Goal: Download file/media

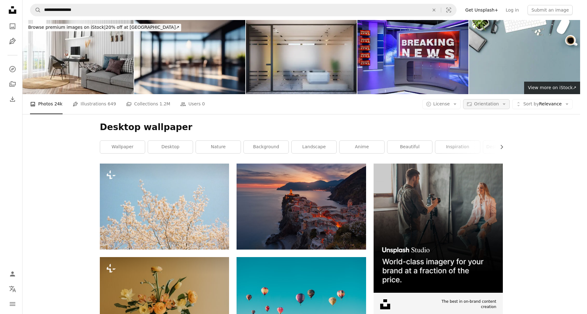
scroll to position [14655, 0]
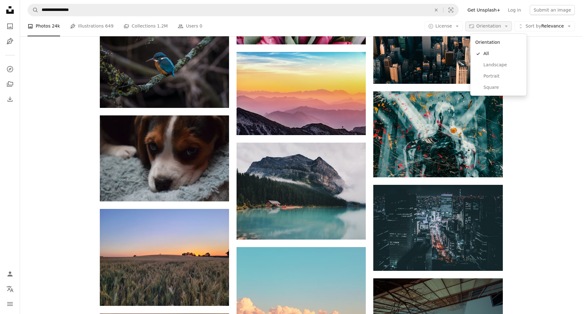
click at [501, 28] on span "Orientation" at bounding box center [489, 25] width 25 height 5
click at [497, 68] on span "Landscape" at bounding box center [503, 65] width 38 height 6
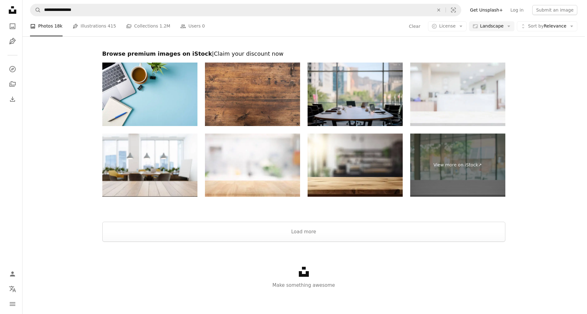
scroll to position [0, 169]
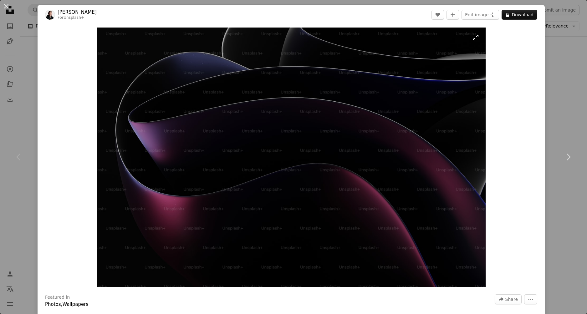
click at [219, 133] on img "Zoom in on this image" at bounding box center [292, 158] width 390 height 260
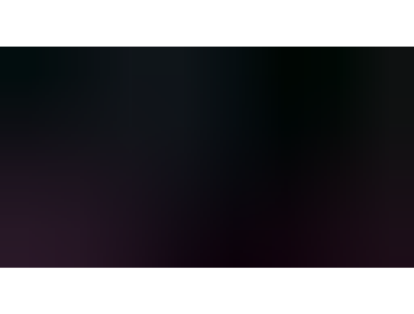
scroll to position [37, 0]
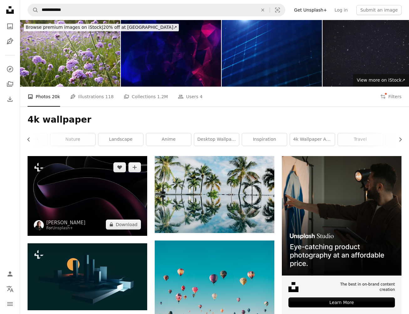
click at [89, 156] on img at bounding box center [88, 196] width 120 height 80
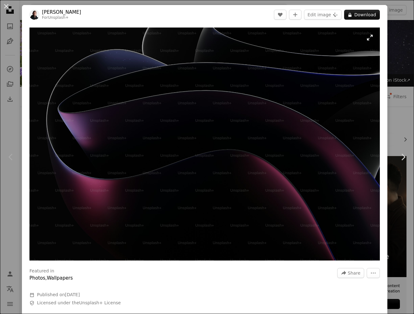
click at [113, 144] on img "Zoom in on this image" at bounding box center [204, 144] width 350 height 233
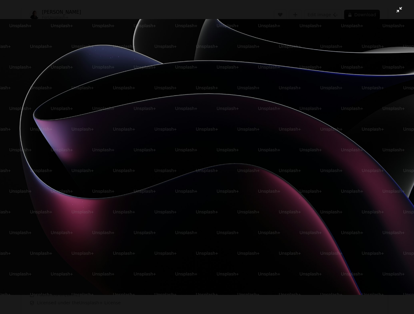
click at [226, 9] on button "Zoom out on this image" at bounding box center [207, 157] width 414 height 315
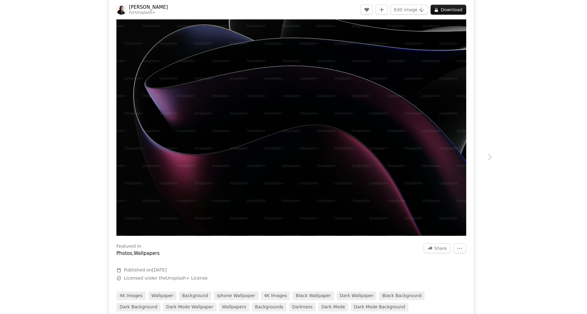
scroll to position [24, 0]
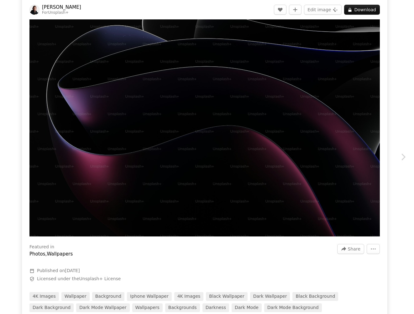
click at [14, 48] on div "Chevron right [PERSON_NAME] For Unsplash+ A heart A plus sign Edit image Plus s…" at bounding box center [207, 157] width 414 height 314
